Goal: Information Seeking & Learning: Learn about a topic

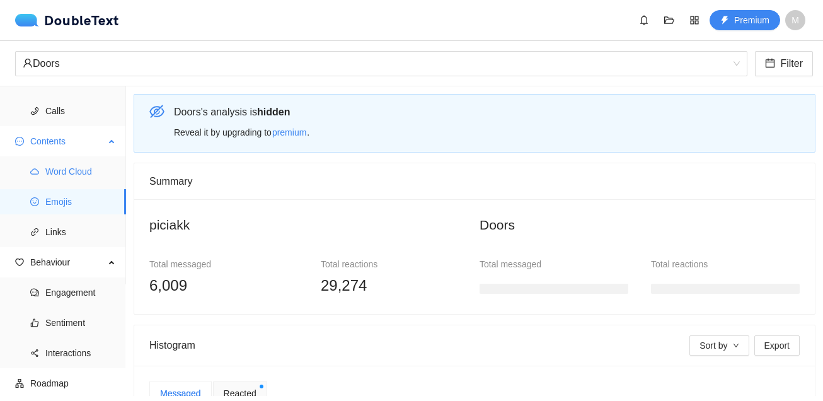
scroll to position [185, 0]
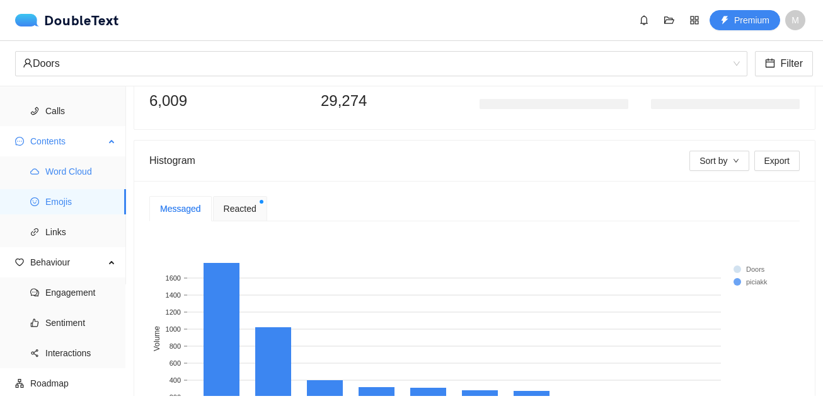
click at [93, 174] on span "Word Cloud" at bounding box center [80, 171] width 71 height 25
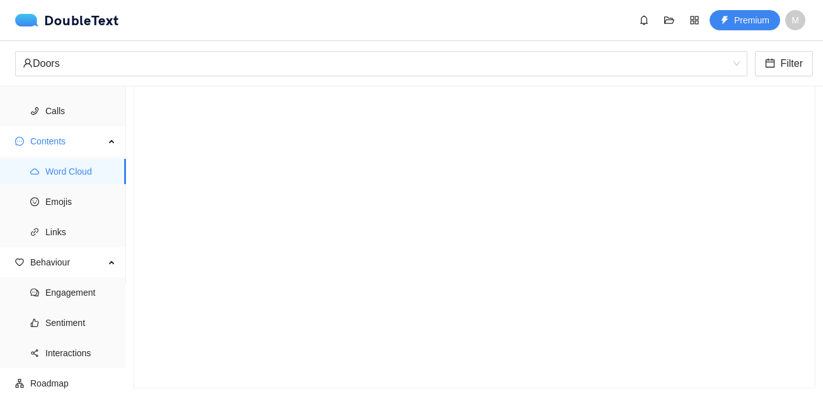
scroll to position [105, 0]
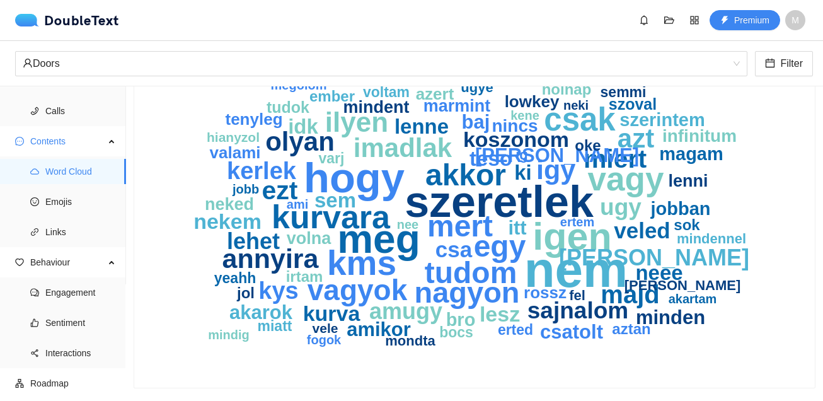
click at [562, 200] on text "szeretlek" at bounding box center [498, 201] width 189 height 49
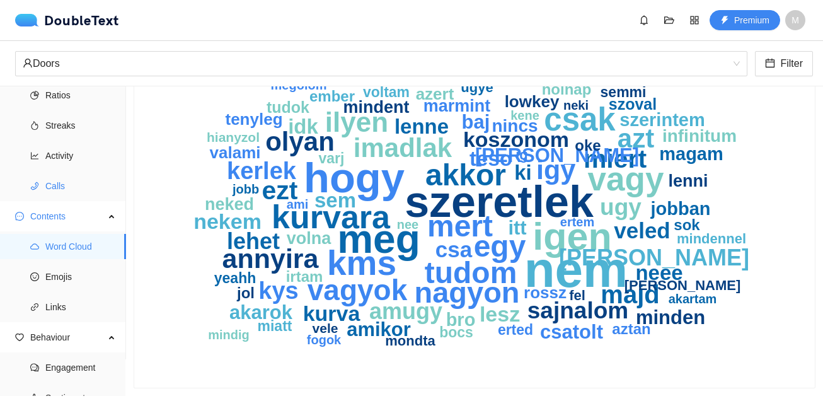
click at [71, 185] on span "Calls" at bounding box center [80, 185] width 71 height 25
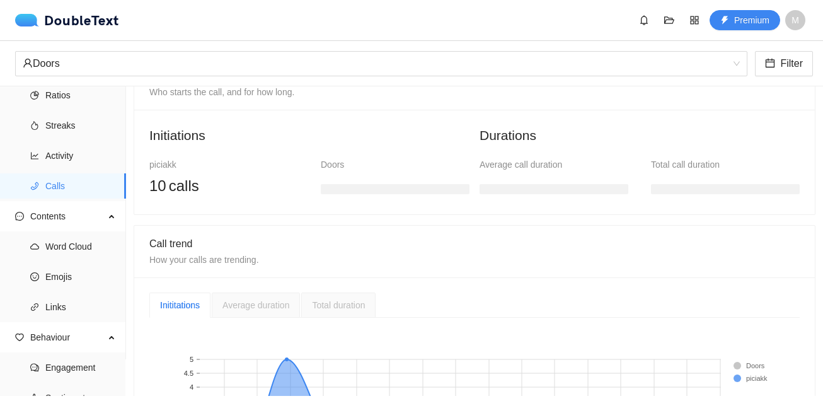
click at [144, 117] on div "Initiations piciakk 10 calls Doors Durations Average call duration Total call d…" at bounding box center [474, 162] width 680 height 105
click at [140, 115] on div "Initiations piciakk 10 calls Doors Durations Average call duration Total call d…" at bounding box center [474, 162] width 680 height 105
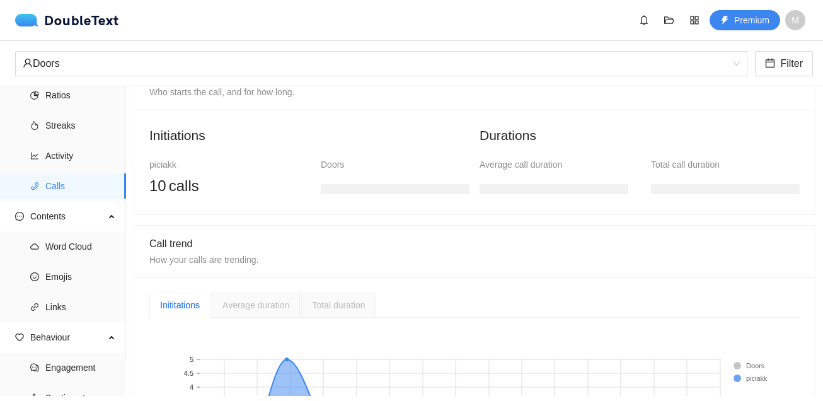
click at [140, 115] on div "Initiations piciakk 10 calls Doors Durations Average call duration Total call d…" at bounding box center [474, 162] width 680 height 105
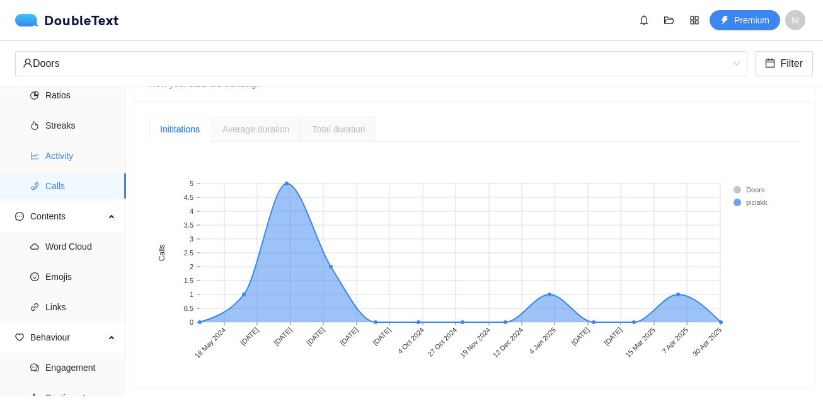
click at [90, 150] on span "Activity" at bounding box center [80, 155] width 71 height 25
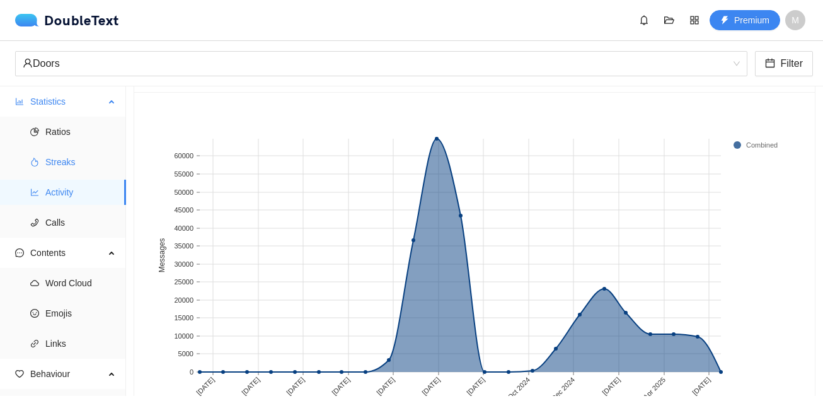
scroll to position [3, 0]
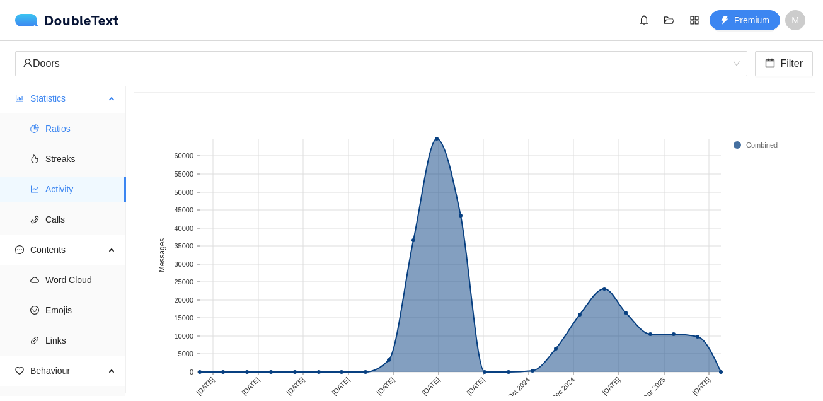
click at [59, 137] on span "Ratios" at bounding box center [80, 128] width 71 height 25
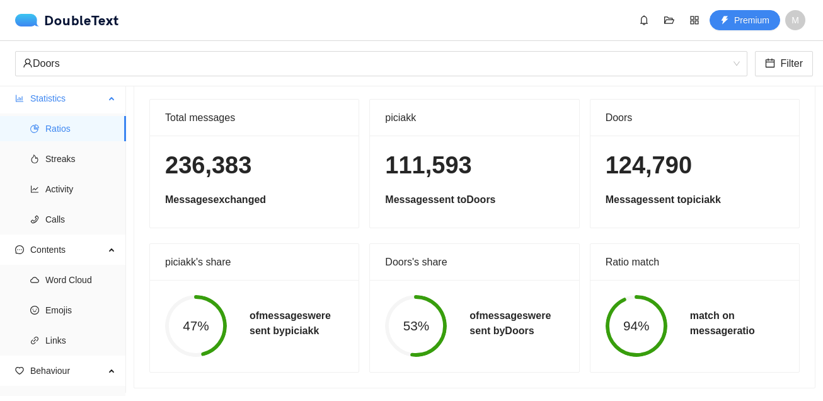
scroll to position [60, 0]
click at [252, 184] on div "236,383 Messages exchanged" at bounding box center [254, 181] width 208 height 92
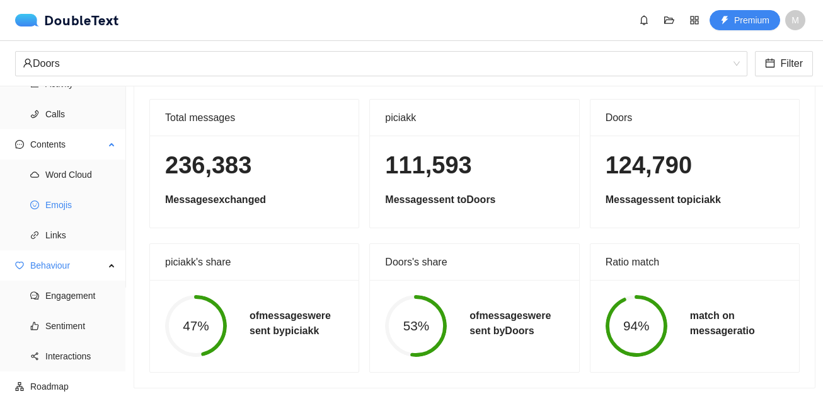
scroll to position [111, 0]
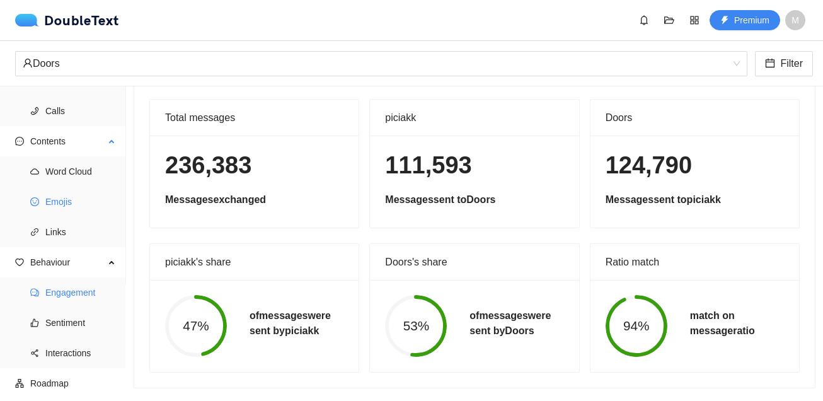
click at [65, 303] on span "Engagement" at bounding box center [80, 292] width 71 height 25
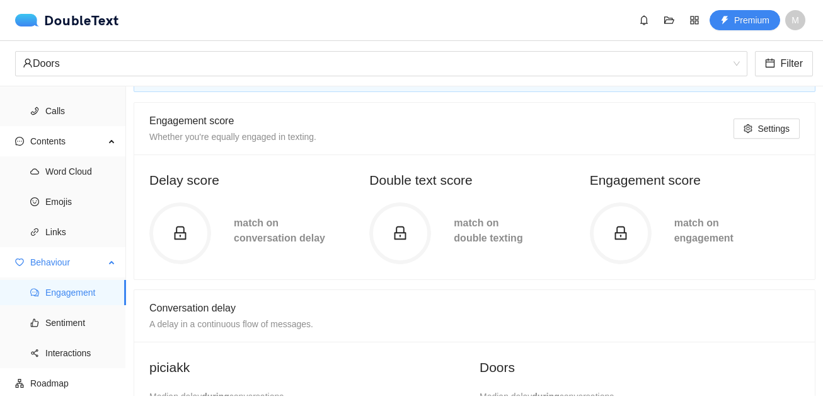
click at [87, 291] on span "Engagement" at bounding box center [80, 292] width 71 height 25
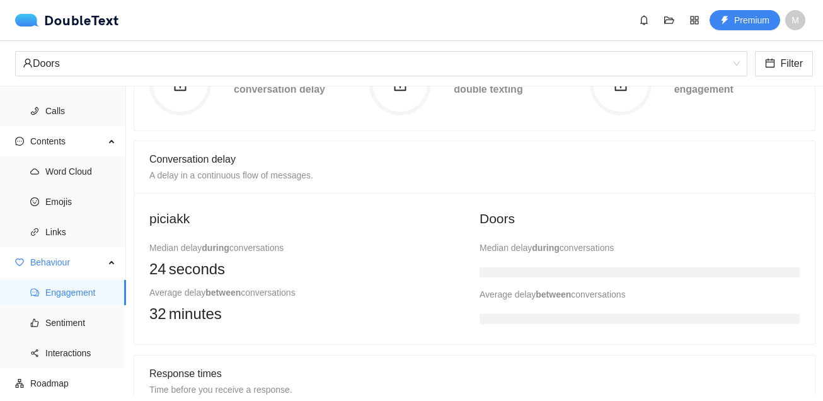
scroll to position [283, 0]
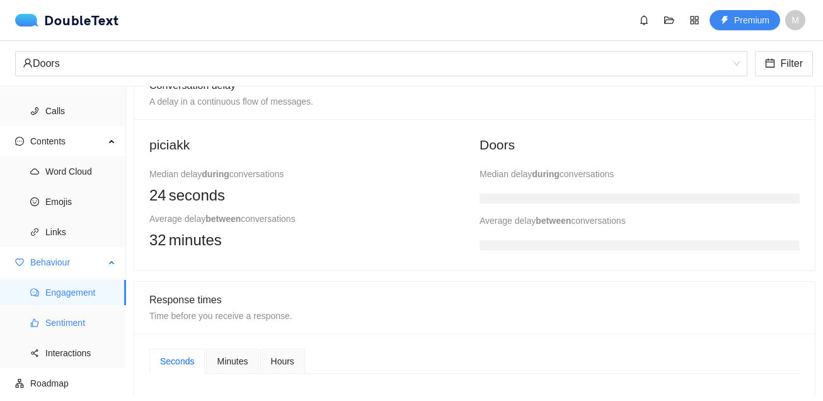
click at [72, 315] on span "Sentiment" at bounding box center [80, 322] width 71 height 25
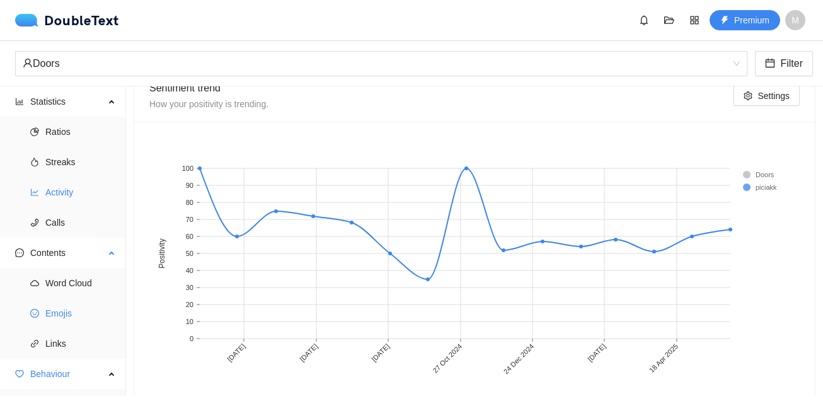
scroll to position [7, 0]
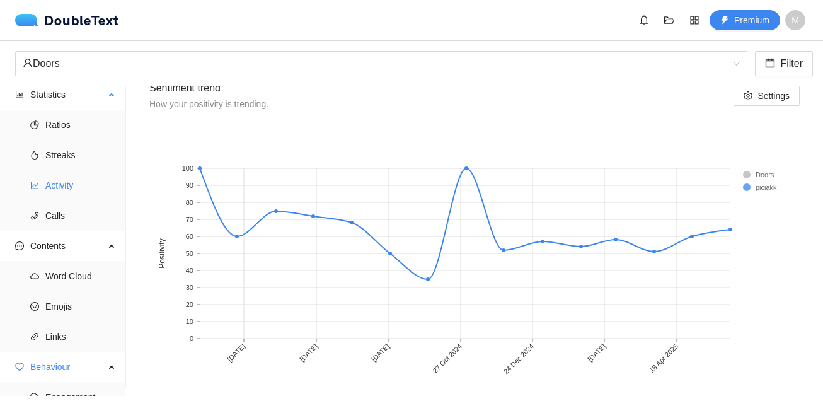
click at [84, 178] on span "Activity" at bounding box center [80, 185] width 71 height 25
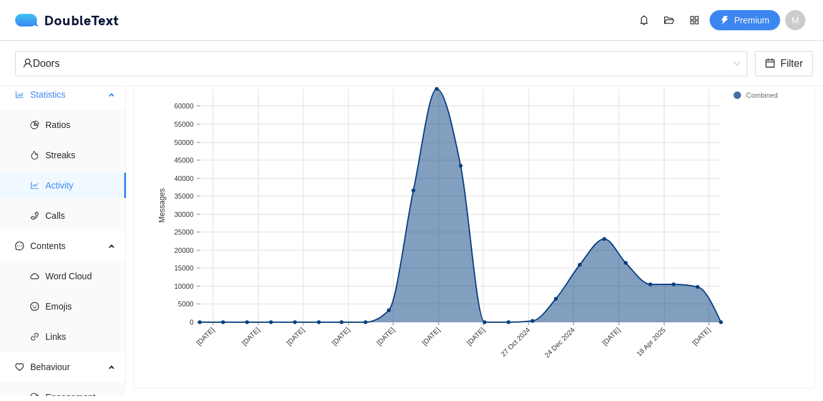
scroll to position [128, 0]
click at [88, 300] on span "Emojis" at bounding box center [80, 305] width 71 height 25
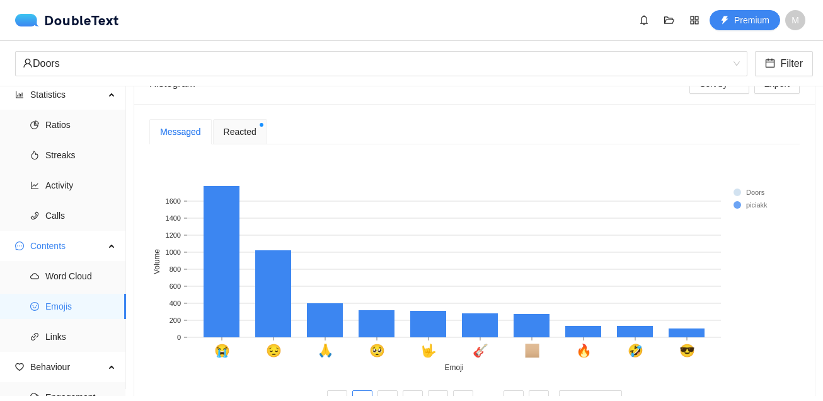
scroll to position [299, 0]
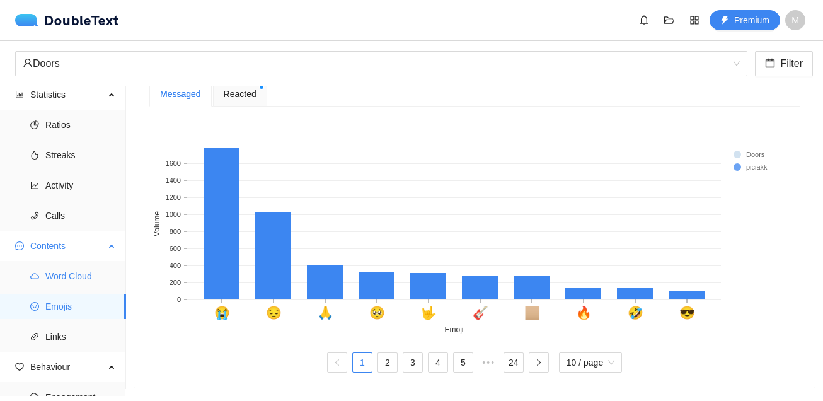
click at [91, 268] on span "Word Cloud" at bounding box center [80, 275] width 71 height 25
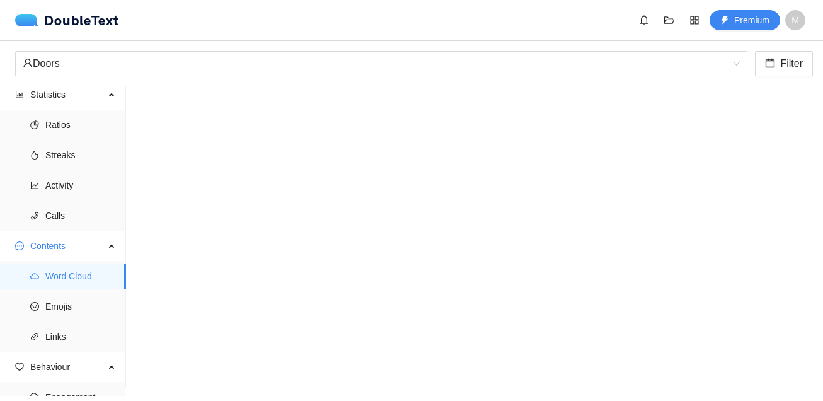
scroll to position [105, 0]
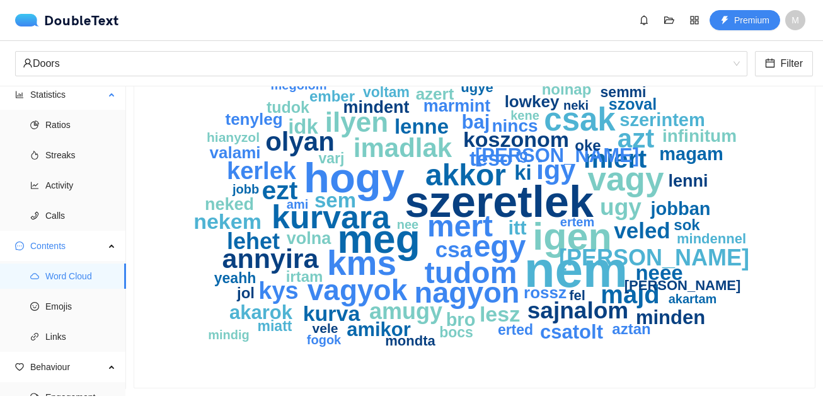
click at [67, 201] on ul "Ratios Streaks Activity Calls" at bounding box center [62, 170] width 125 height 121
click at [70, 212] on span "Calls" at bounding box center [80, 215] width 71 height 25
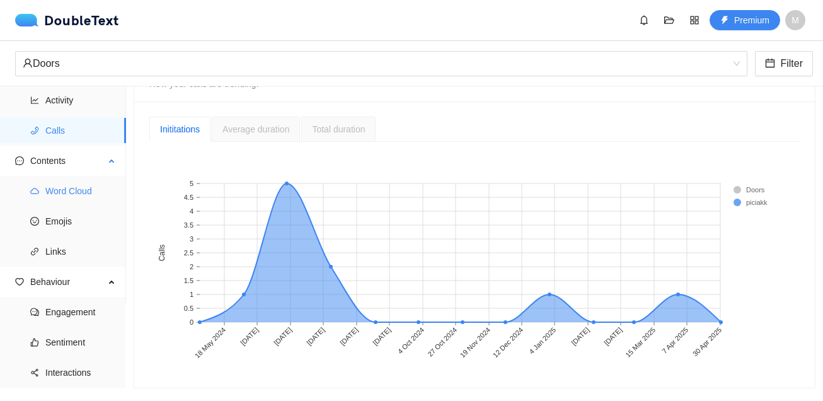
scroll to position [101, 0]
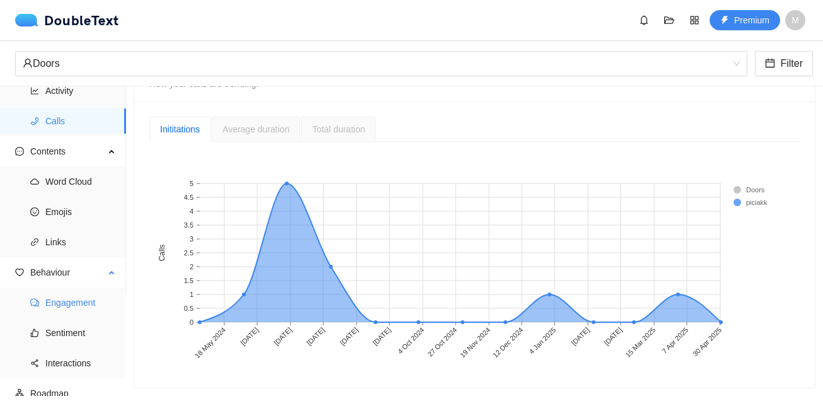
click at [91, 304] on span "Engagement" at bounding box center [80, 302] width 71 height 25
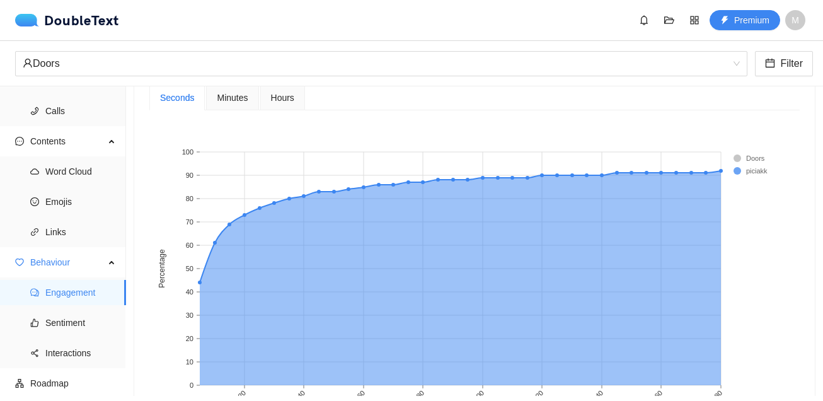
scroll to position [559, 0]
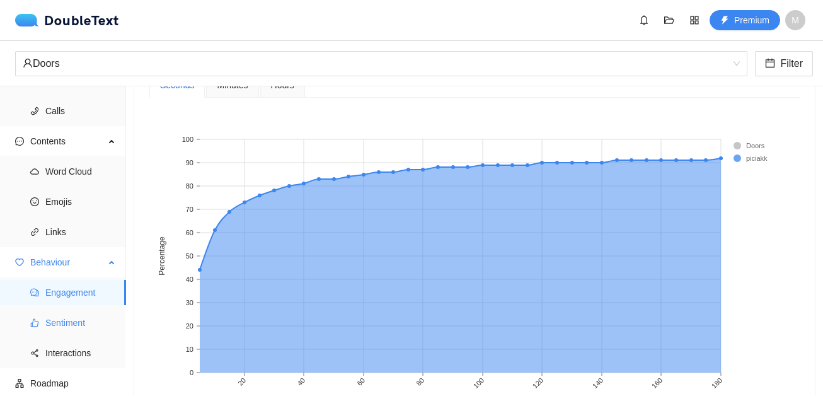
click at [82, 324] on span "Sentiment" at bounding box center [80, 322] width 71 height 25
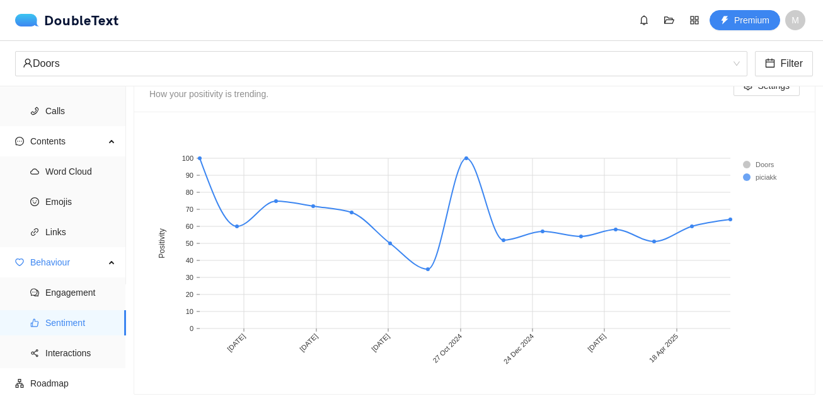
scroll to position [729, 0]
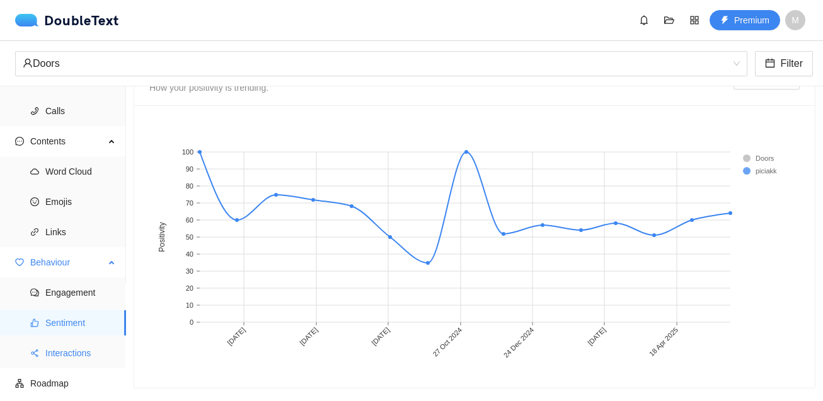
click at [113, 347] on span "Interactions" at bounding box center [80, 352] width 71 height 25
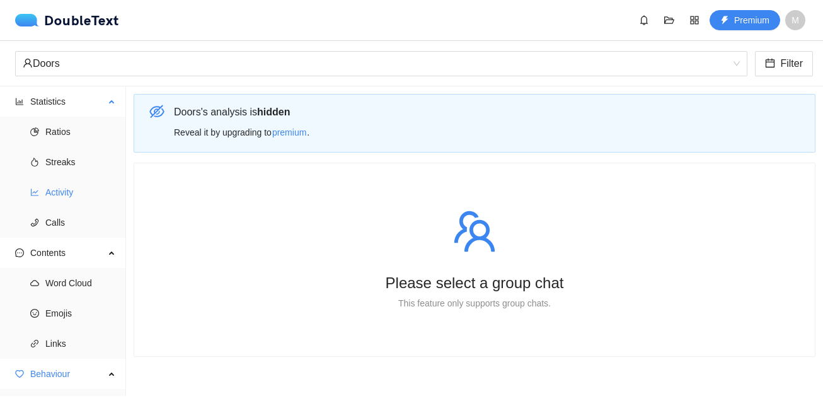
click at [43, 195] on li "Activity" at bounding box center [63, 191] width 126 height 25
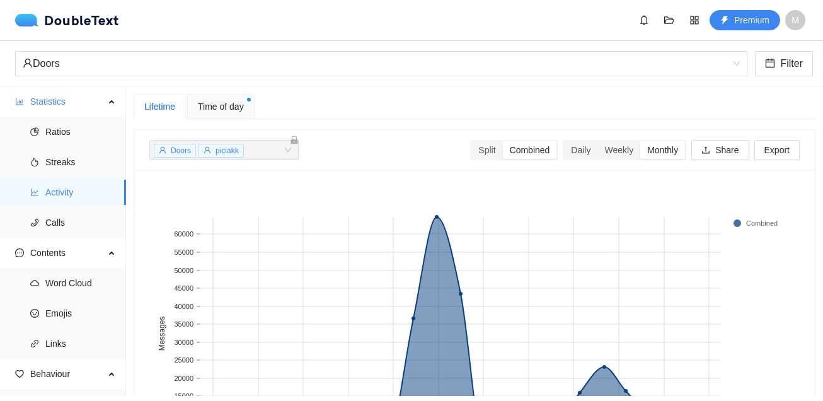
click at [227, 100] on span "Time of day" at bounding box center [221, 107] width 46 height 14
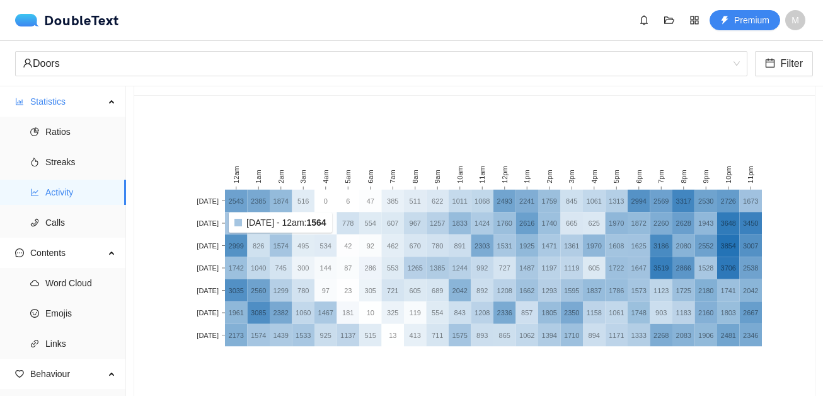
scroll to position [76, 0]
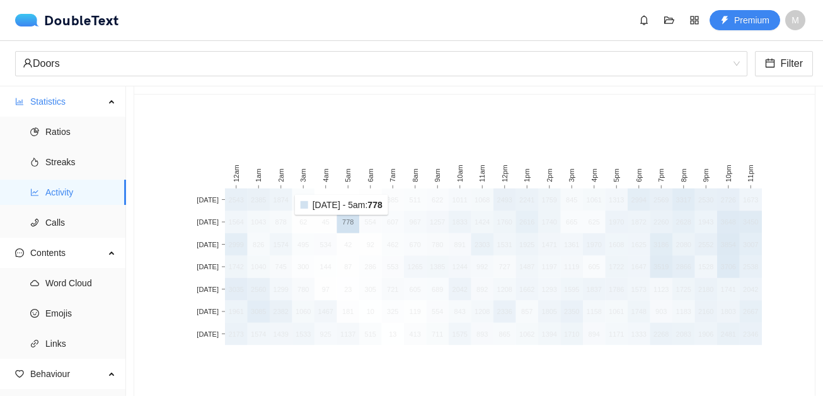
click at [344, 223] on text "778" at bounding box center [347, 222] width 11 height 8
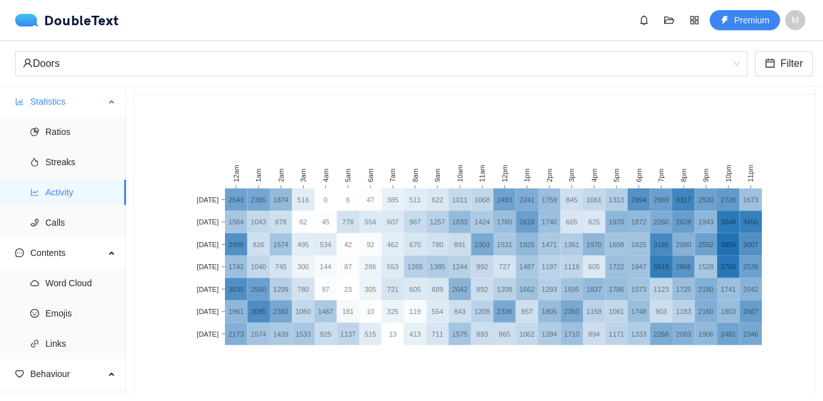
click at [110, 205] on ul "Ratios Streaks Activity Calls" at bounding box center [62, 177] width 125 height 121
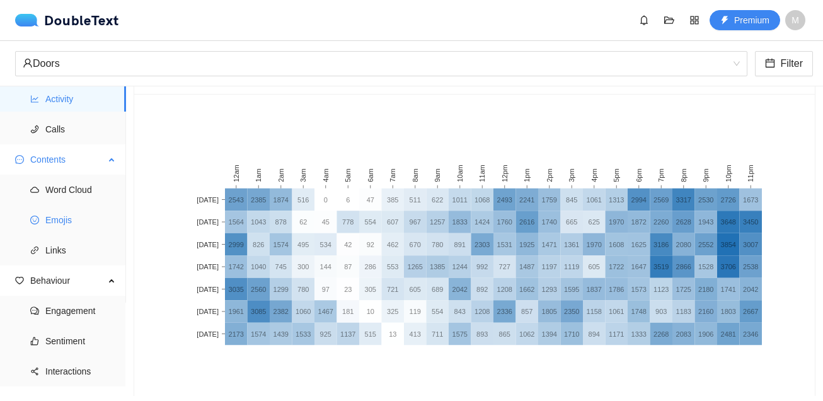
scroll to position [111, 0]
